Goal: Task Accomplishment & Management: Manage account settings

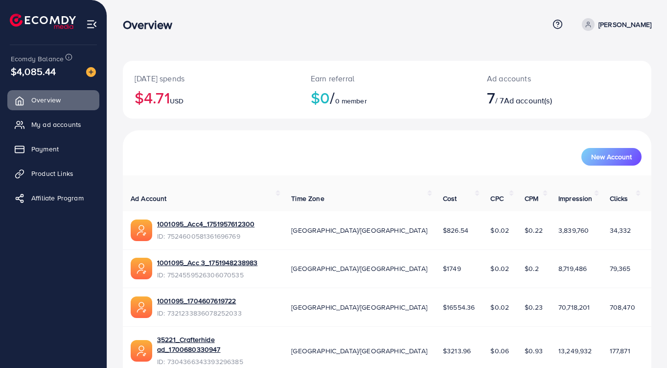
click at [40, 123] on span "My ad accounts" at bounding box center [56, 124] width 50 height 10
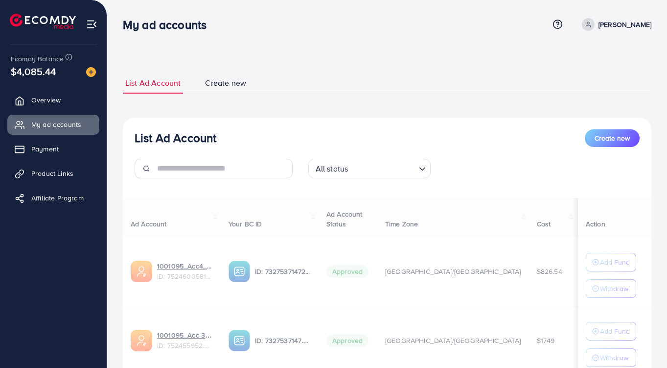
click at [42, 123] on span "My ad accounts" at bounding box center [56, 124] width 50 height 10
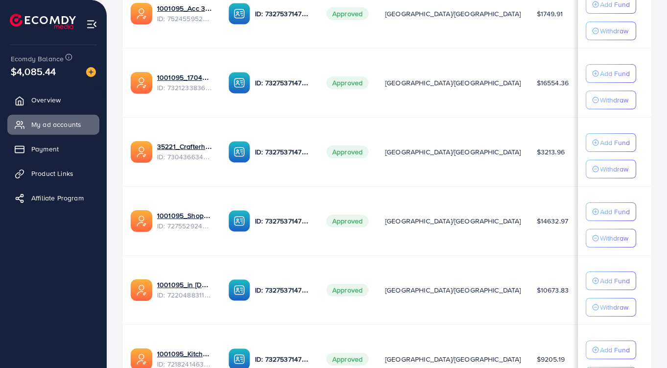
scroll to position [425, 0]
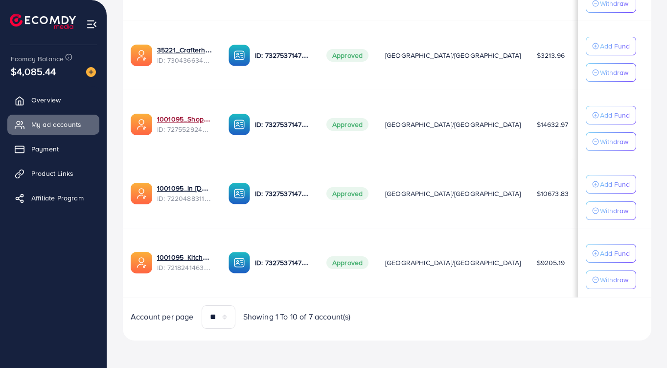
click at [183, 119] on link "1001095_Shopping Center" at bounding box center [185, 119] width 56 height 10
click at [187, 189] on link "1001095_in [DOMAIN_NAME]_1681150971525" at bounding box center [185, 188] width 56 height 10
click at [187, 254] on link "1001095_Kitchenlyst_1680641549988" at bounding box center [185, 257] width 56 height 10
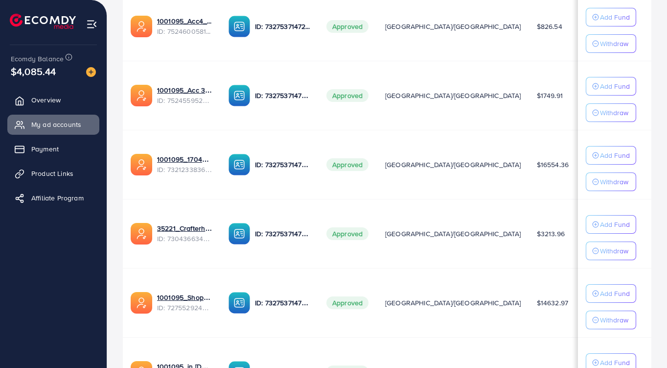
scroll to position [248, 0]
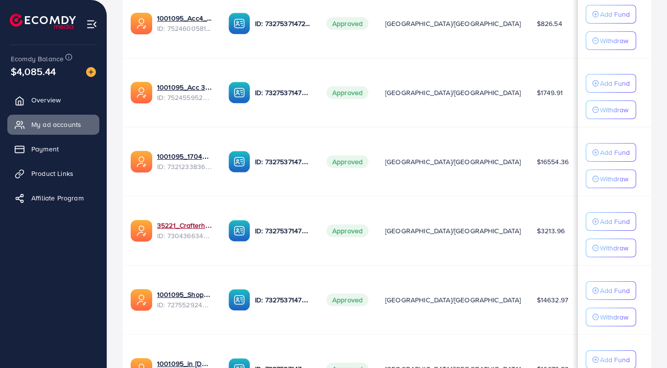
click at [175, 224] on link "35221_Crafterhide ad_1700680330947" at bounding box center [185, 225] width 56 height 10
click at [174, 158] on link "1001095_1704607619722" at bounding box center [185, 156] width 56 height 10
click at [188, 86] on link "1001095_Acc 3_1751948238983" at bounding box center [185, 87] width 56 height 10
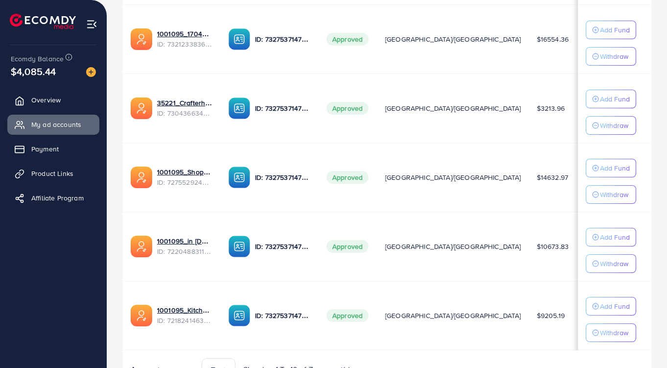
scroll to position [371, 0]
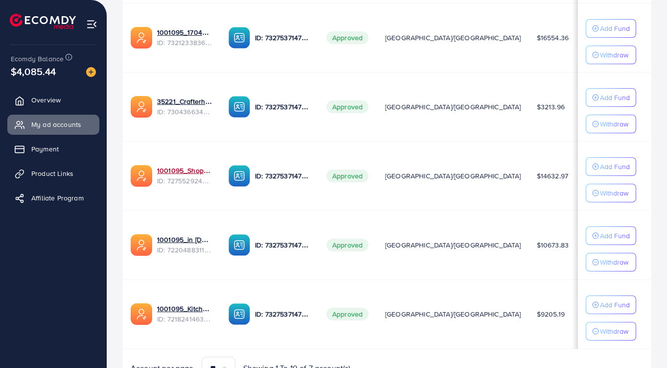
click at [182, 166] on link "1001095_Shopping Center" at bounding box center [185, 170] width 56 height 10
click at [185, 103] on link "35221_Crafterhide ad_1700680330947" at bounding box center [185, 101] width 56 height 10
click at [173, 105] on link "35221_Crafterhide ad_1700680330947" at bounding box center [185, 101] width 56 height 10
click at [202, 32] on link "1001095_1704607619722" at bounding box center [185, 32] width 56 height 10
click at [185, 101] on link "35221_Crafterhide ad_1700680330947" at bounding box center [185, 101] width 56 height 10
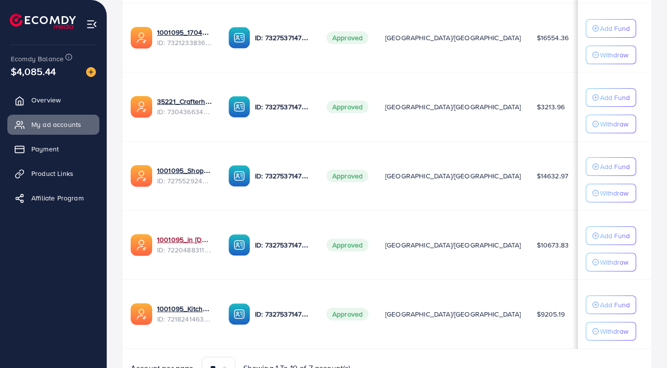
click at [193, 236] on link "1001095_in [DOMAIN_NAME]_1681150971525" at bounding box center [185, 239] width 56 height 10
click at [200, 101] on link "35221_Crafterhide ad_1700680330947" at bounding box center [185, 101] width 56 height 10
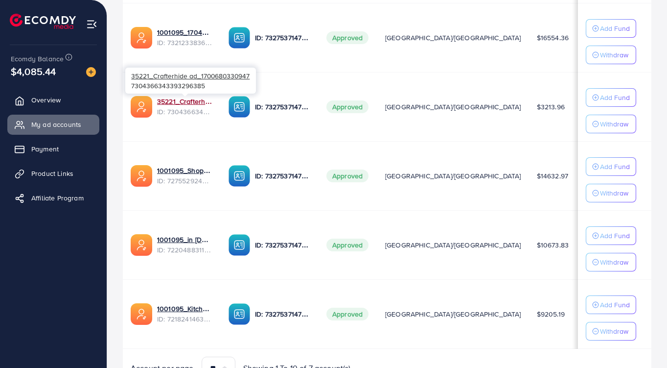
click at [171, 106] on link "35221_Crafterhide ad_1700680330947" at bounding box center [185, 101] width 56 height 10
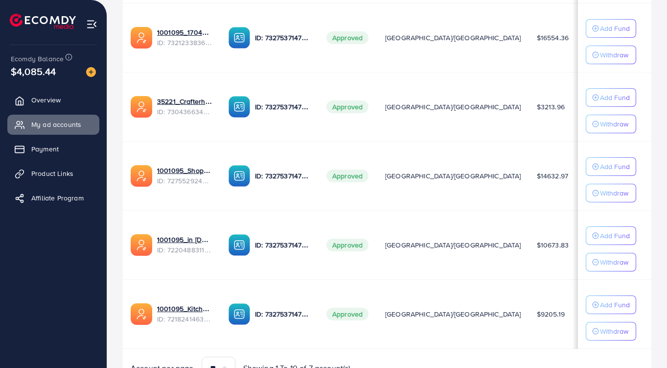
click at [206, 240] on link "1001095_in [DOMAIN_NAME]_1681150971525" at bounding box center [185, 239] width 56 height 10
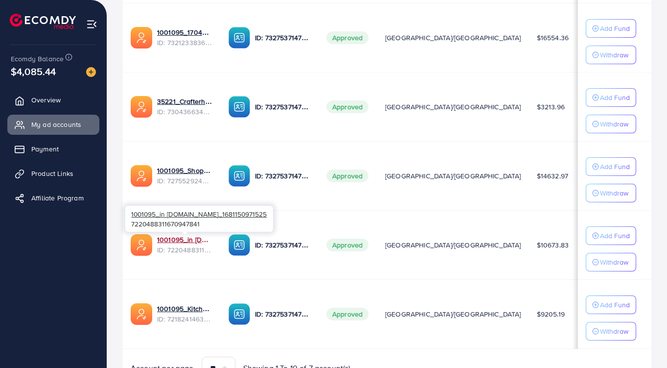
click at [197, 242] on link "1001095_in [DOMAIN_NAME]_1681150971525" at bounding box center [185, 239] width 56 height 10
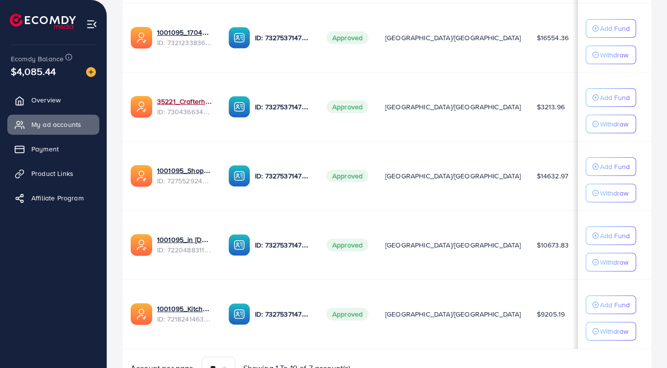
click at [203, 105] on link "35221_Crafterhide ad_1700680330947" at bounding box center [185, 101] width 56 height 10
click at [184, 313] on link "1001095_Kitchenlyst_1680641549988" at bounding box center [185, 308] width 56 height 10
